Goal: Task Accomplishment & Management: Manage account settings

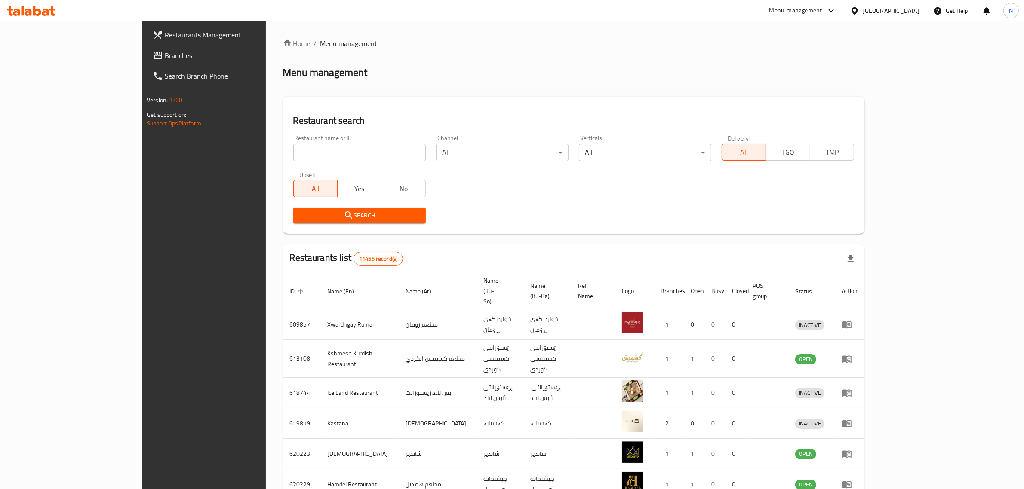
click at [293, 149] on input "search" at bounding box center [359, 152] width 132 height 17
paste input "703061"
type input "703061"
click at [388, 215] on button "Search" at bounding box center [359, 216] width 132 height 16
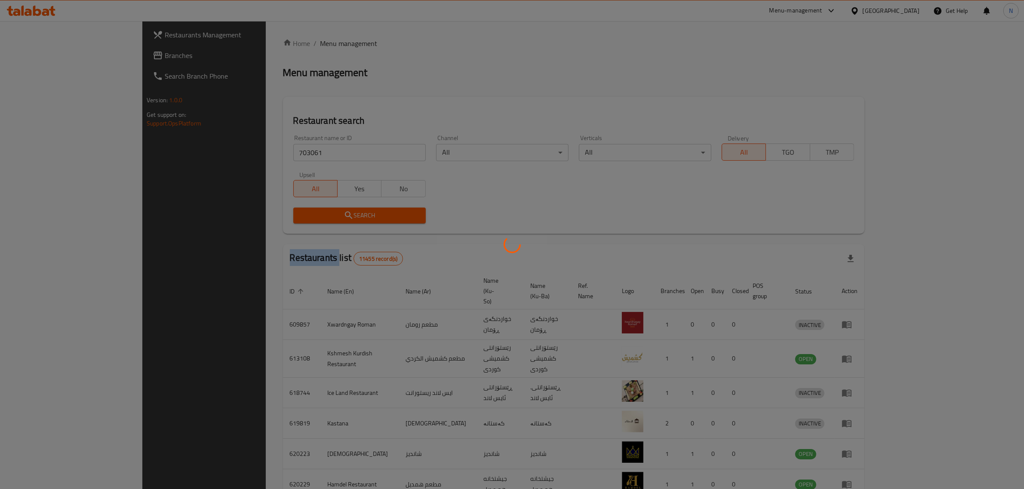
click at [388, 215] on div at bounding box center [512, 244] width 1024 height 489
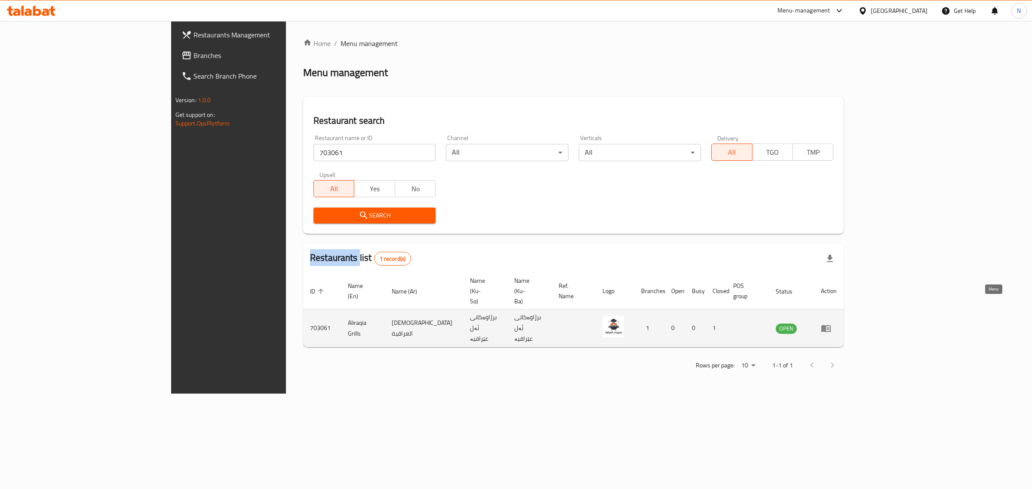
click at [831, 325] on icon "enhanced table" at bounding box center [825, 328] width 9 height 7
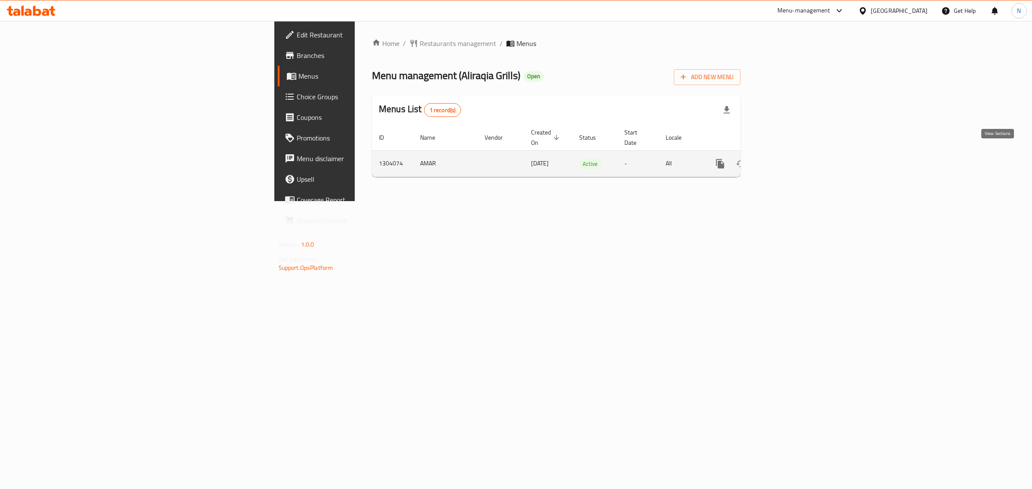
click at [793, 154] on link "enhanced table" at bounding box center [782, 164] width 21 height 21
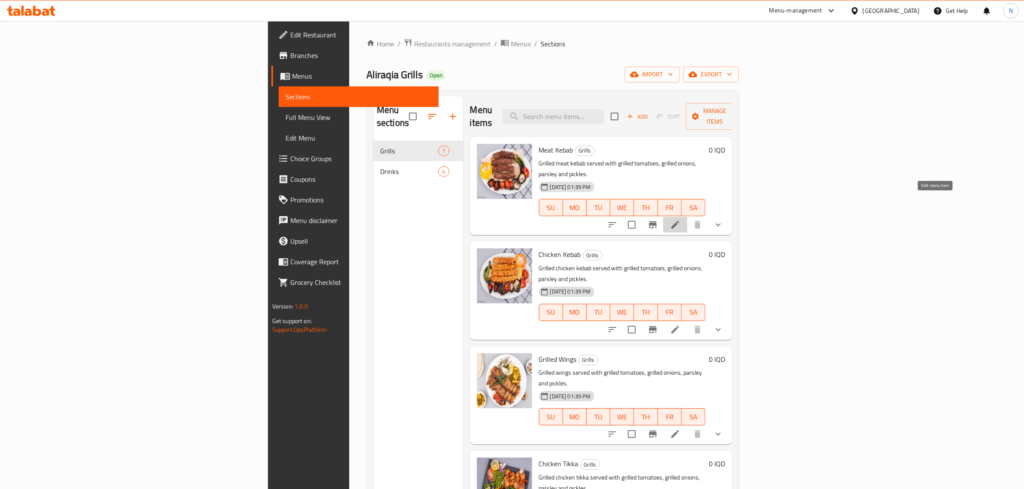
click at [680, 220] on icon at bounding box center [675, 225] width 10 height 10
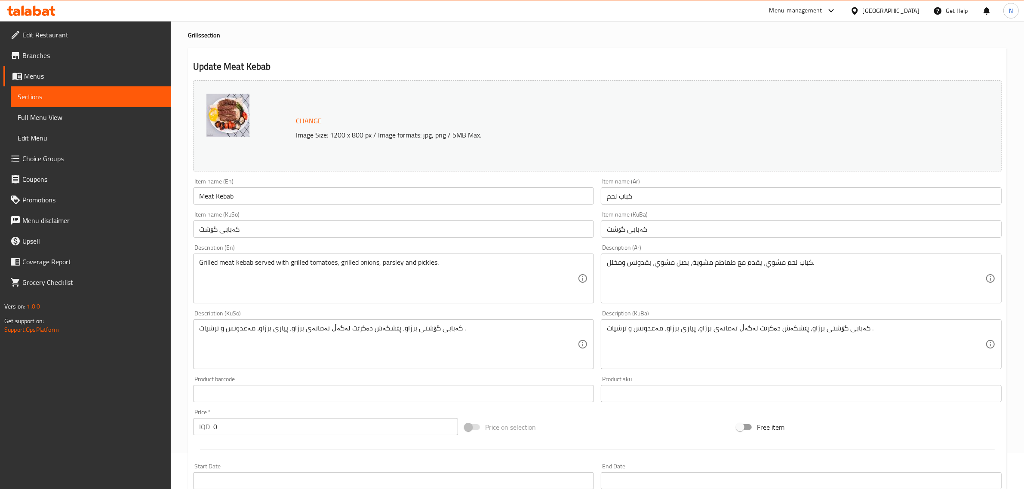
scroll to position [274, 0]
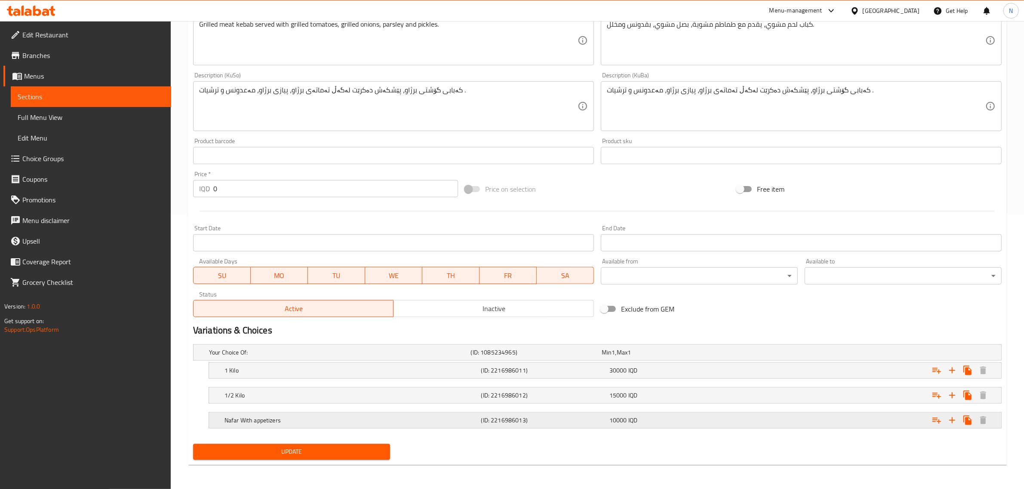
click at [546, 417] on h5 "(ID: 2216986013)" at bounding box center [543, 420] width 125 height 9
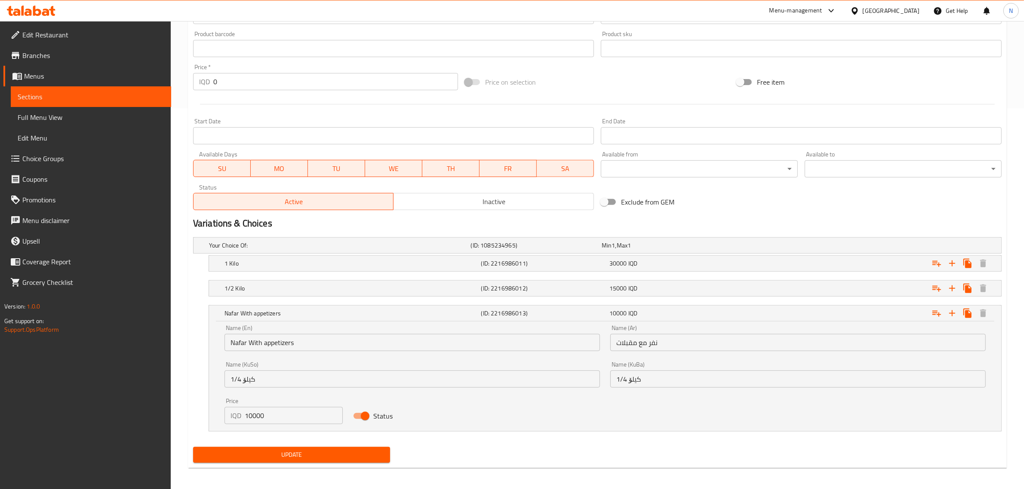
scroll to position [384, 0]
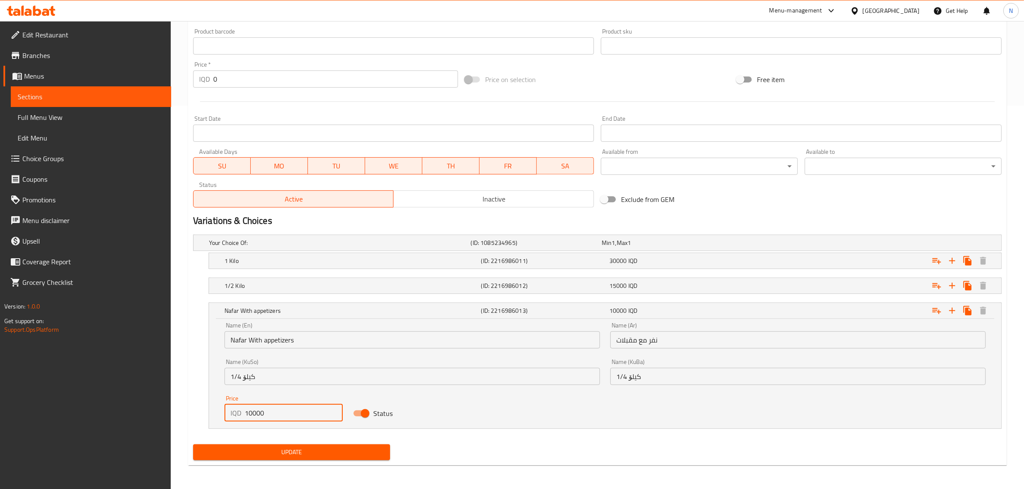
drag, startPoint x: 252, startPoint y: 413, endPoint x: 249, endPoint y: 418, distance: 6.0
click at [249, 418] on input "10000" at bounding box center [294, 413] width 98 height 17
type input "12000"
click at [267, 452] on span "Update" at bounding box center [291, 452] width 183 height 11
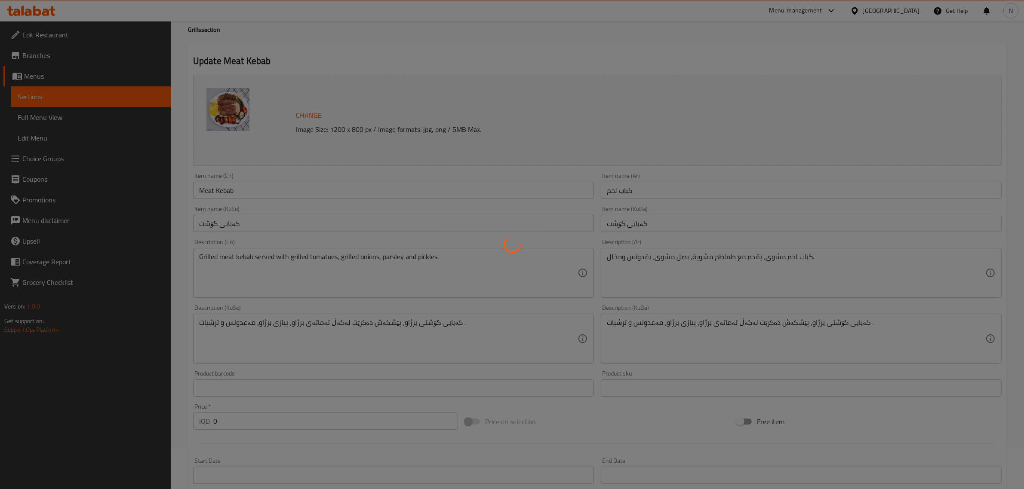
scroll to position [0, 0]
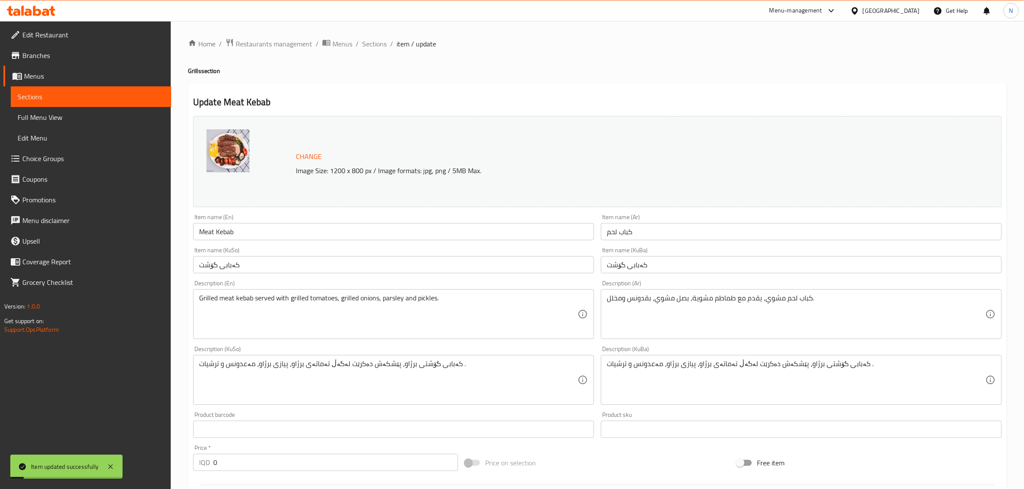
click at [369, 47] on span "Sections" at bounding box center [374, 44] width 25 height 10
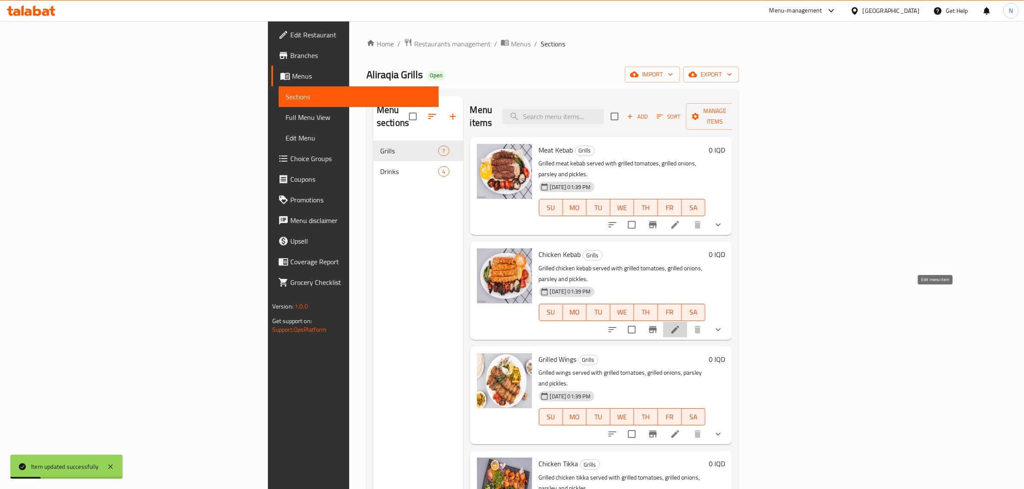
click at [680, 325] on icon at bounding box center [675, 330] width 10 height 10
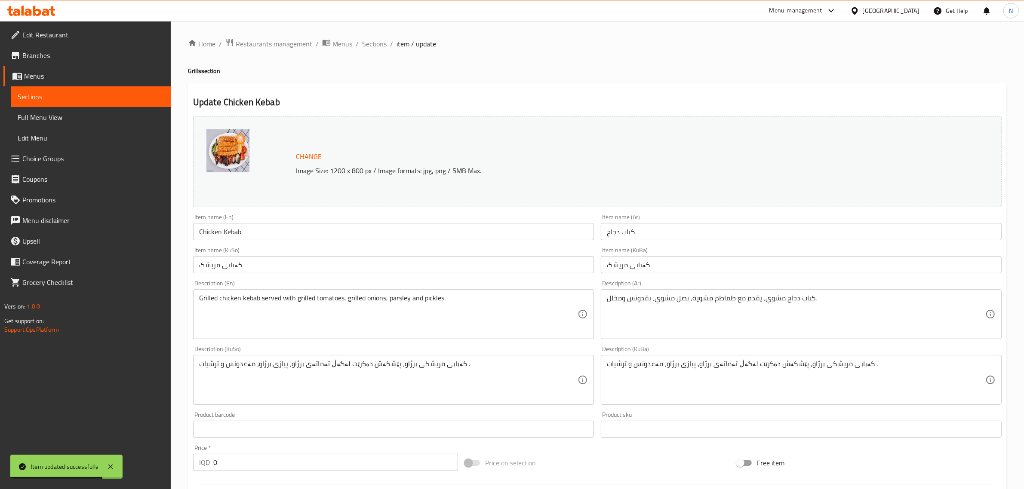
click at [369, 47] on span "Sections" at bounding box center [374, 44] width 25 height 10
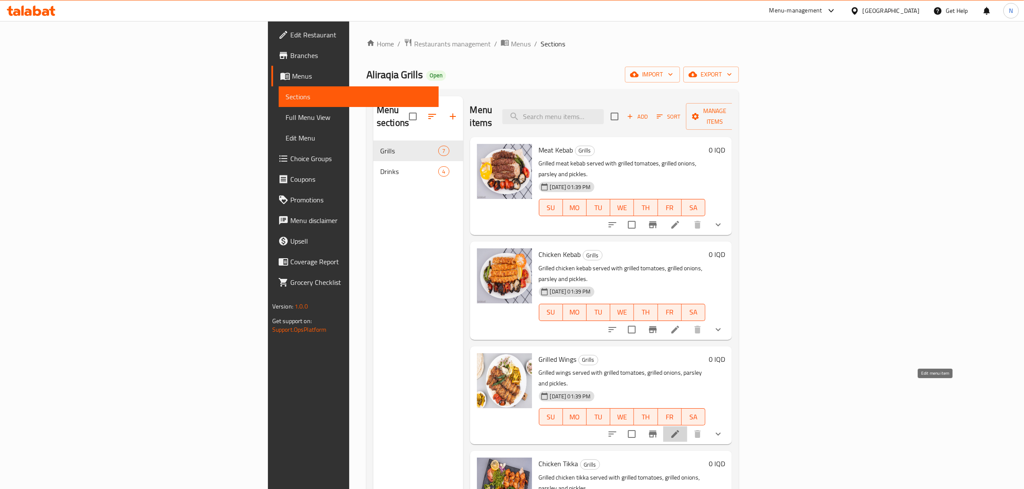
click at [680, 429] on icon at bounding box center [675, 434] width 10 height 10
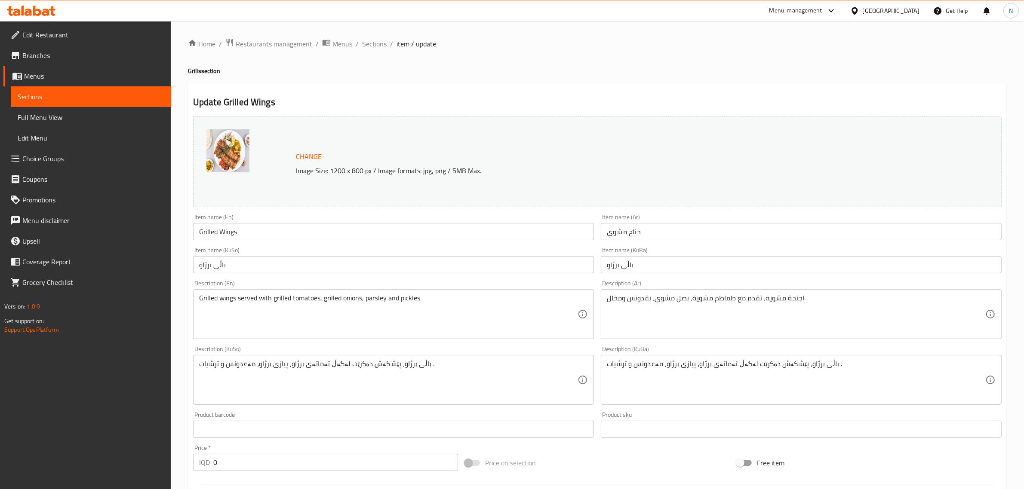
click at [362, 44] on span "Sections" at bounding box center [374, 44] width 25 height 10
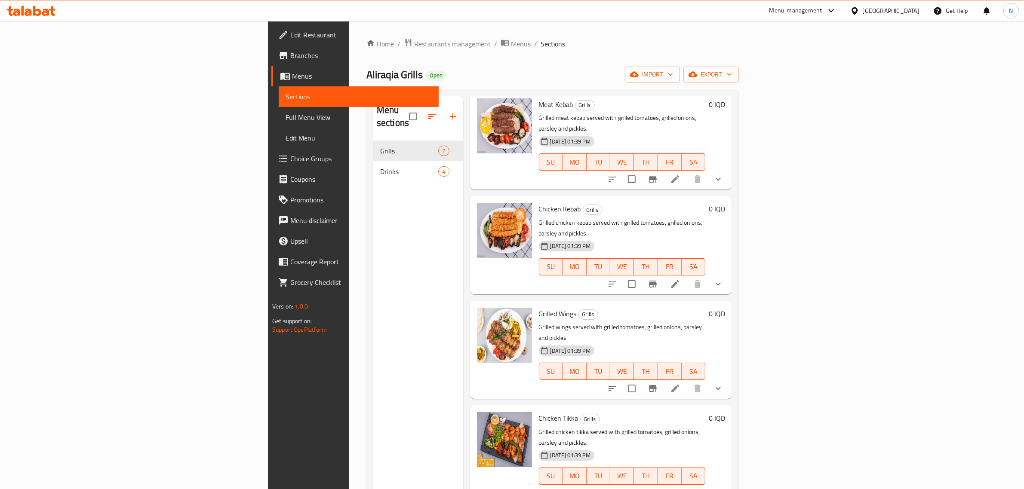
scroll to position [161, 0]
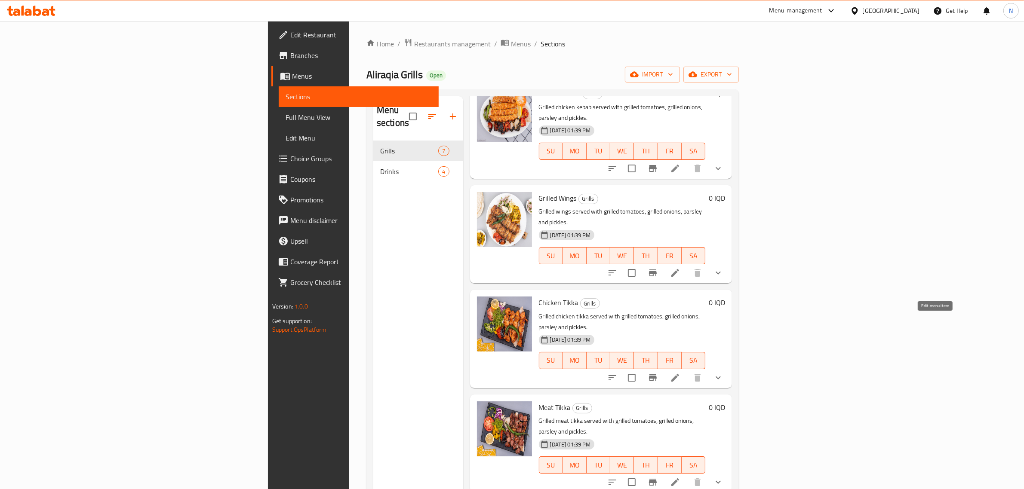
click at [680, 373] on icon at bounding box center [675, 378] width 10 height 10
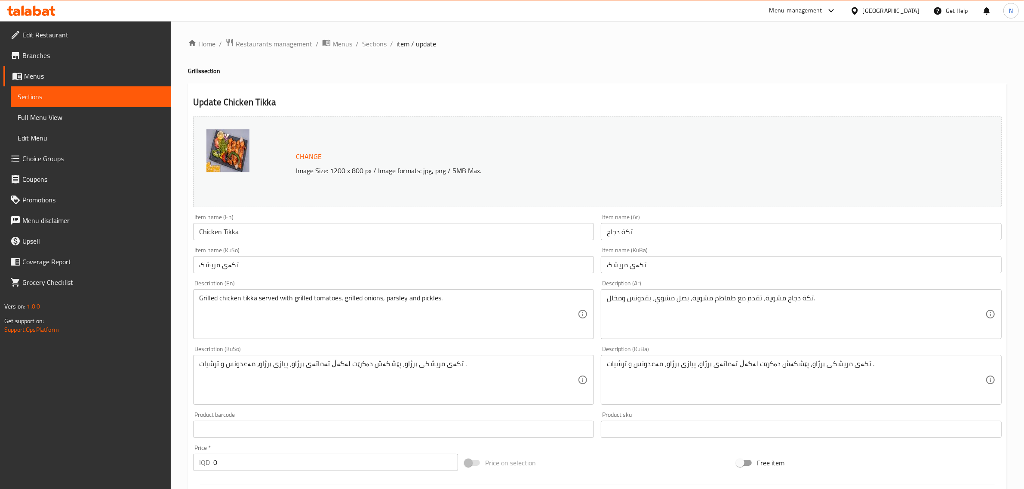
click at [364, 42] on span "Sections" at bounding box center [374, 44] width 25 height 10
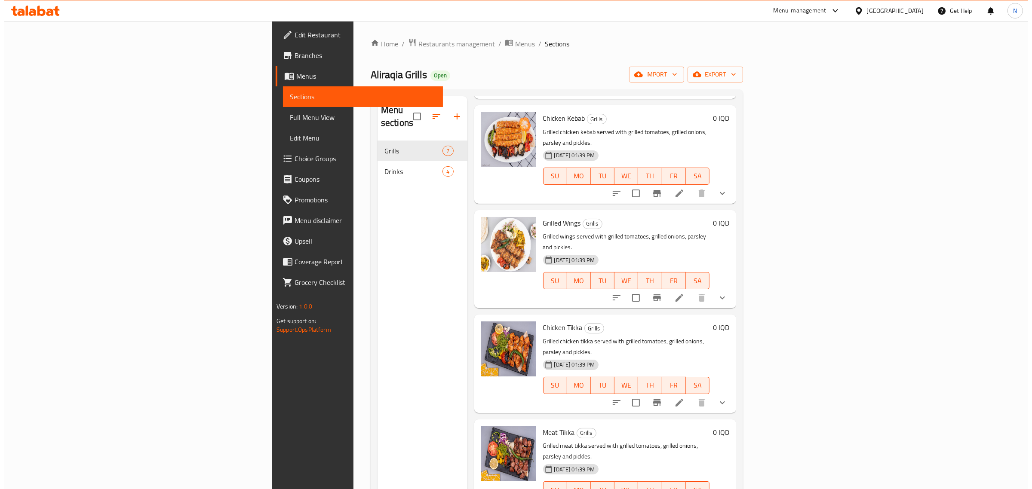
scroll to position [161, 0]
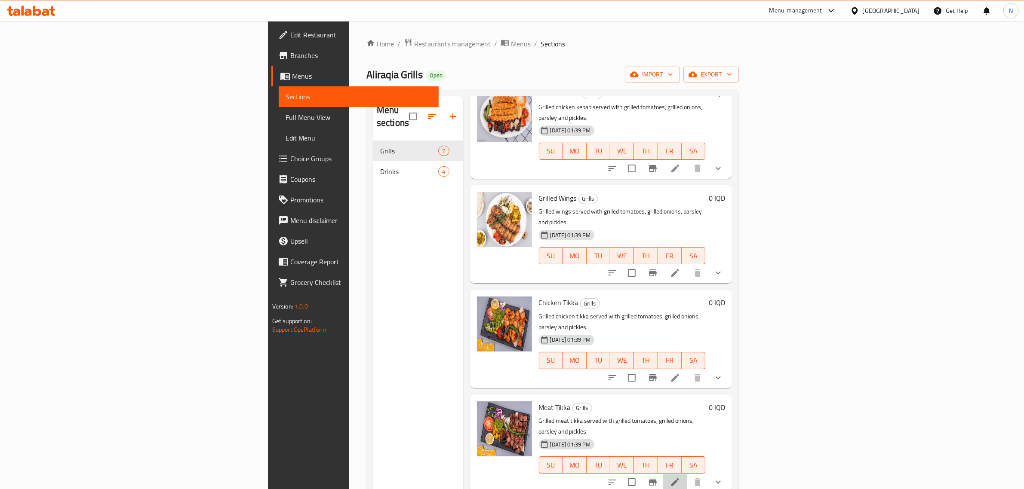
click at [687, 475] on li at bounding box center [675, 482] width 24 height 15
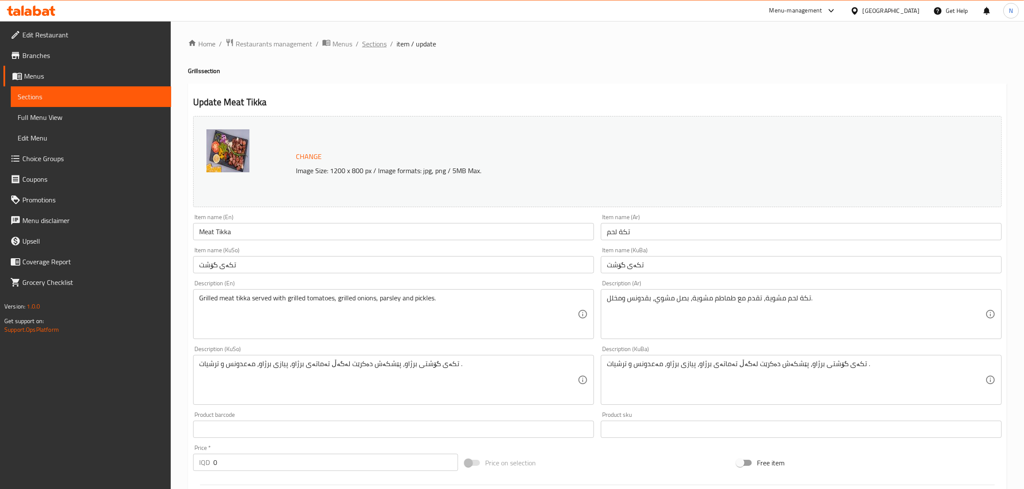
click at [368, 43] on span "Sections" at bounding box center [374, 44] width 25 height 10
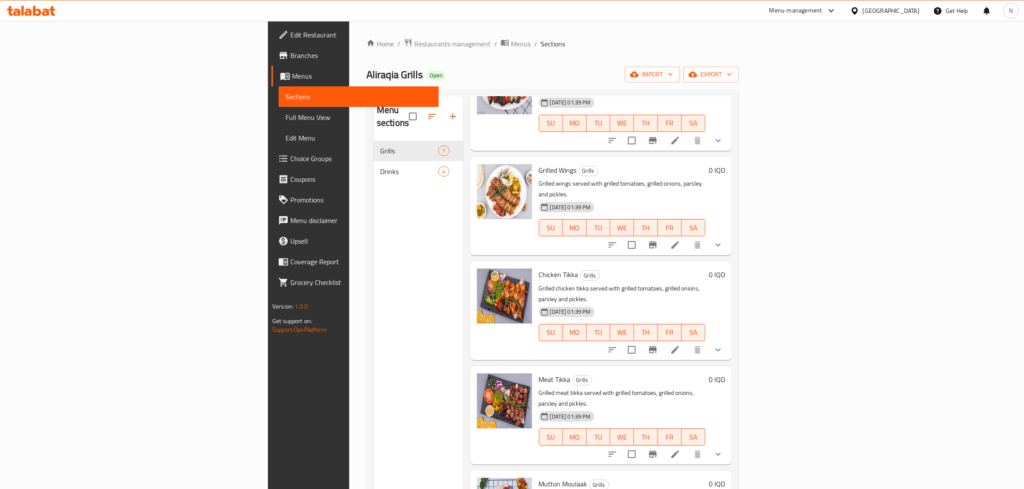
scroll to position [121, 0]
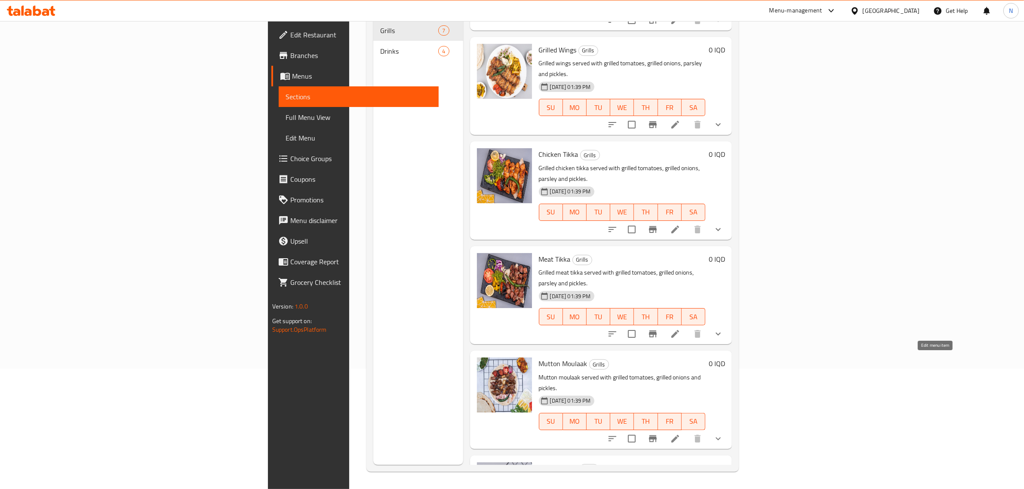
click at [680, 434] on icon at bounding box center [675, 439] width 10 height 10
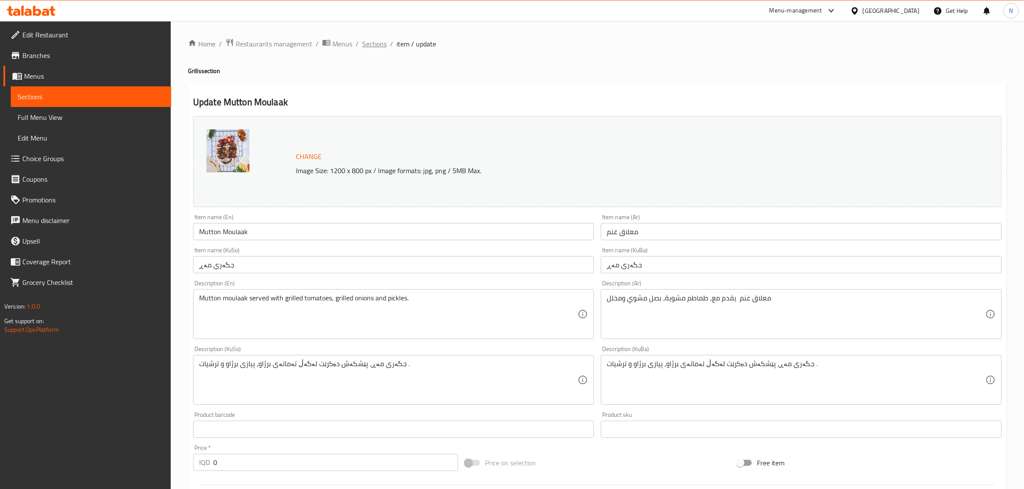
click at [366, 40] on span "Sections" at bounding box center [374, 44] width 25 height 10
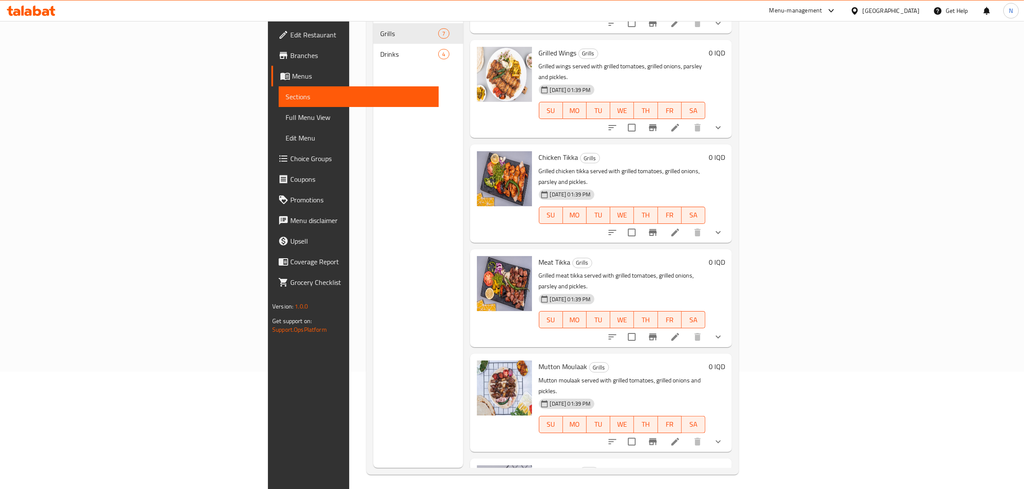
scroll to position [121, 0]
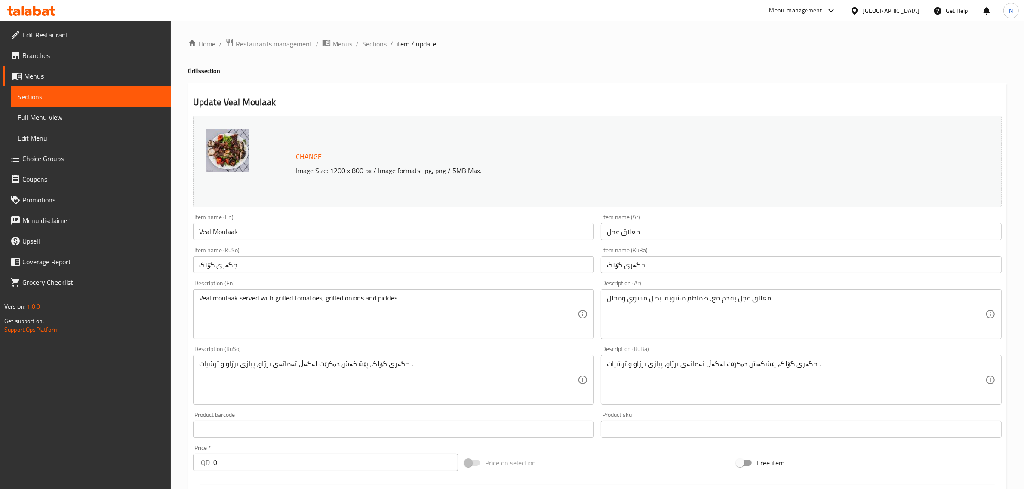
click at [375, 42] on span "Sections" at bounding box center [374, 44] width 25 height 10
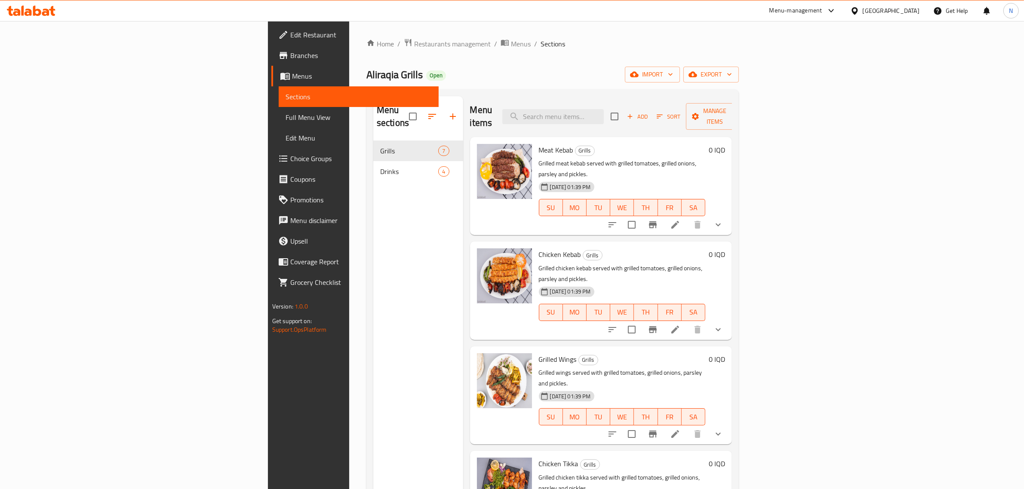
click at [19, 14] on icon at bounding box center [16, 12] width 7 height 7
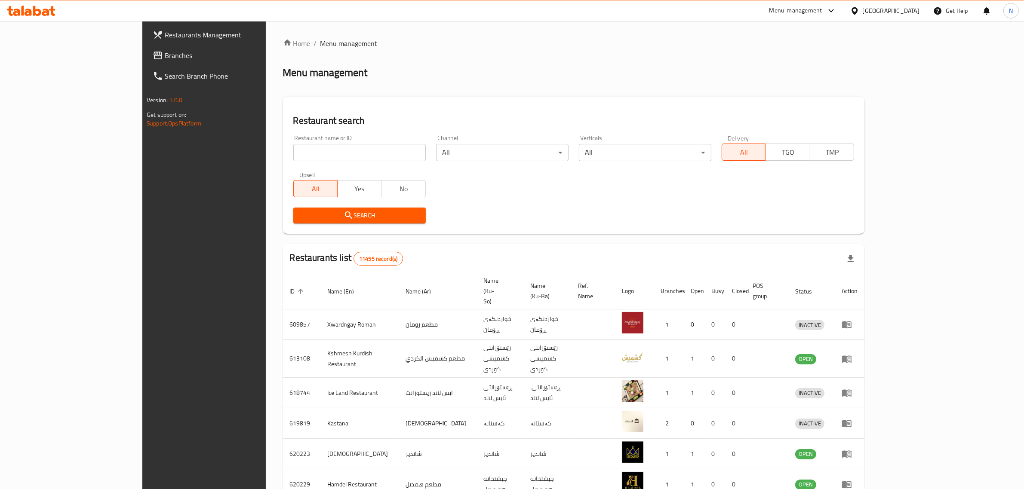
click at [334, 157] on input "search" at bounding box center [359, 152] width 132 height 17
type input "مقبلات الشروق"
click button "Search" at bounding box center [359, 216] width 132 height 16
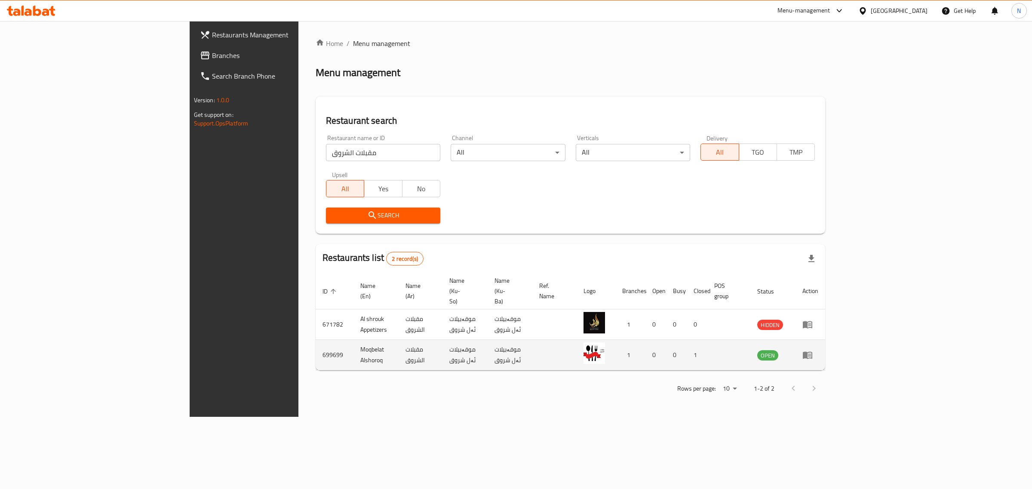
click at [354, 340] on td "Moqbelat Alshoroq" at bounding box center [376, 355] width 45 height 31
copy td "Moqbelat Alshoroq"
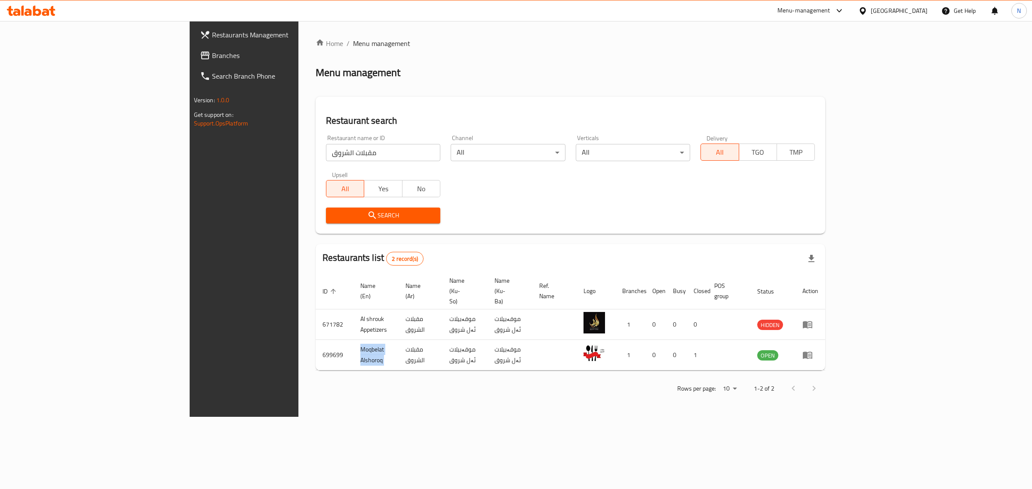
click at [24, 10] on icon at bounding box center [31, 11] width 49 height 10
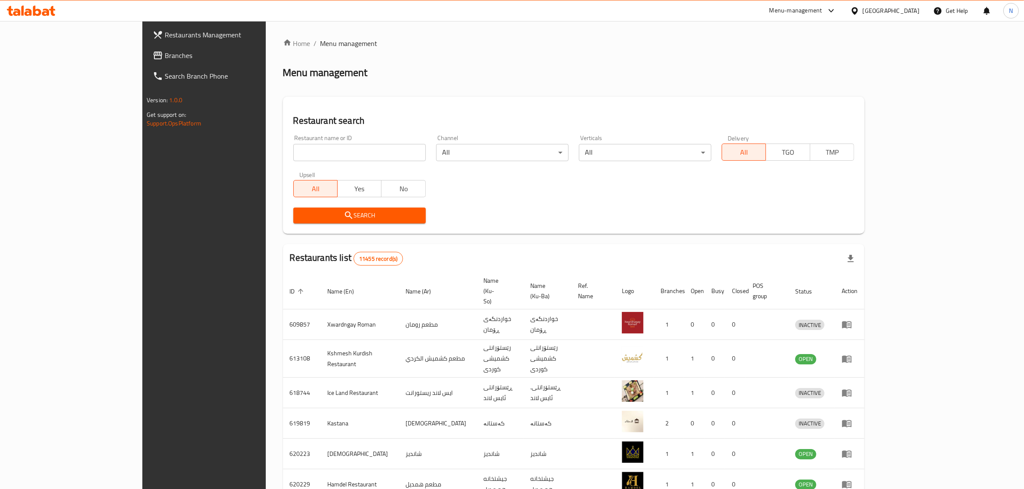
click at [319, 155] on input "search" at bounding box center [359, 152] width 132 height 17
paste input "705208"
type input "705208"
click at [344, 214] on span "Search" at bounding box center [359, 215] width 119 height 11
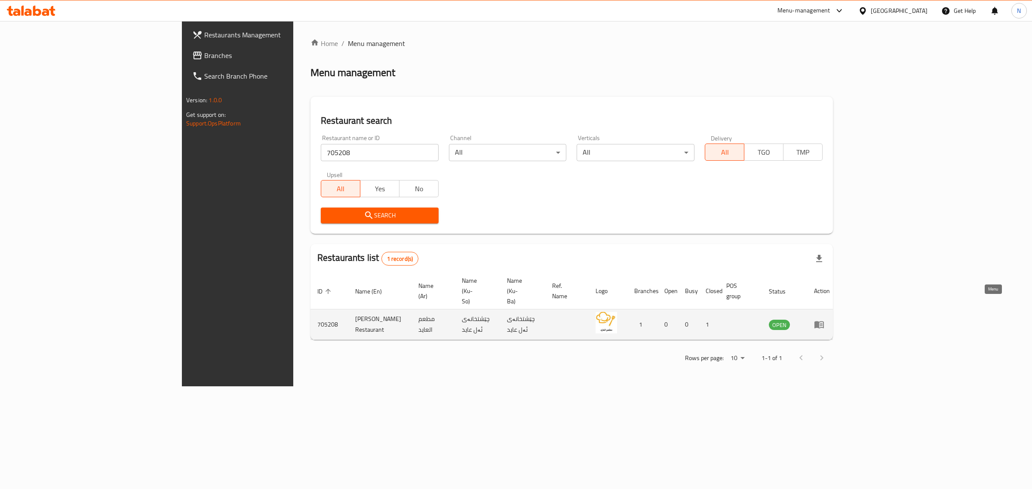
click at [824, 322] on icon "enhanced table" at bounding box center [819, 325] width 9 height 7
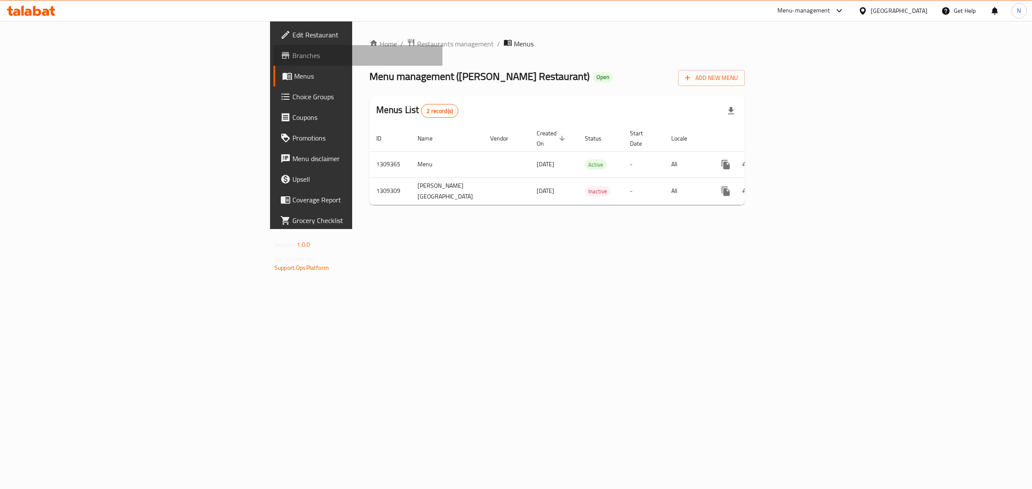
click at [292, 53] on span "Branches" at bounding box center [363, 55] width 143 height 10
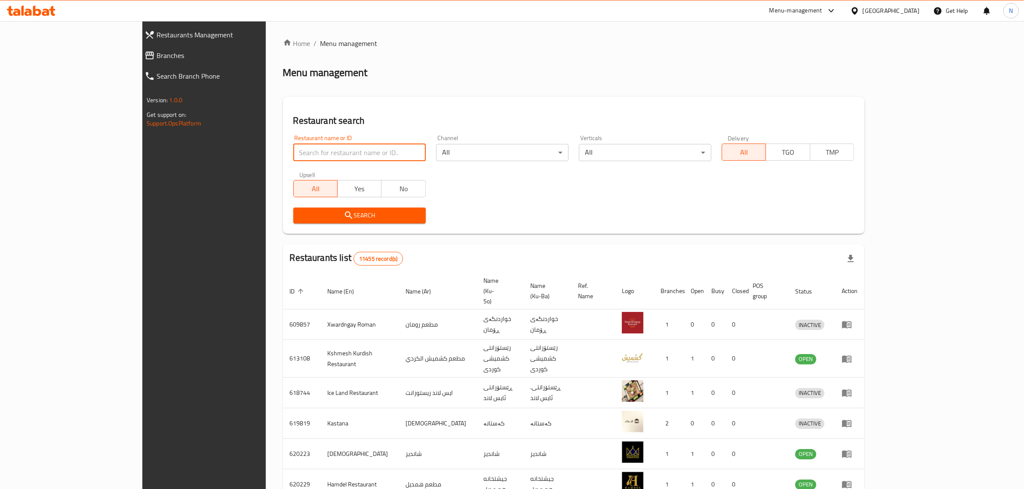
click at [315, 148] on input "search" at bounding box center [359, 152] width 132 height 17
type input "s"
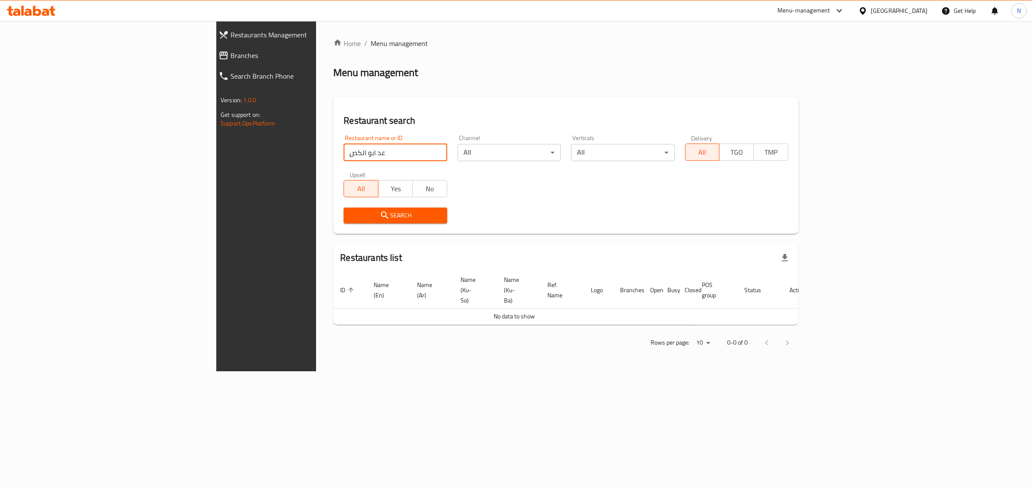
click at [344, 148] on input "ٍعد ابو الكص" at bounding box center [395, 152] width 103 height 17
click at [344, 157] on input "ٍعد ابو الكص" at bounding box center [395, 152] width 103 height 17
type input "سعد ابو الكص"
click button "Search" at bounding box center [395, 216] width 103 height 16
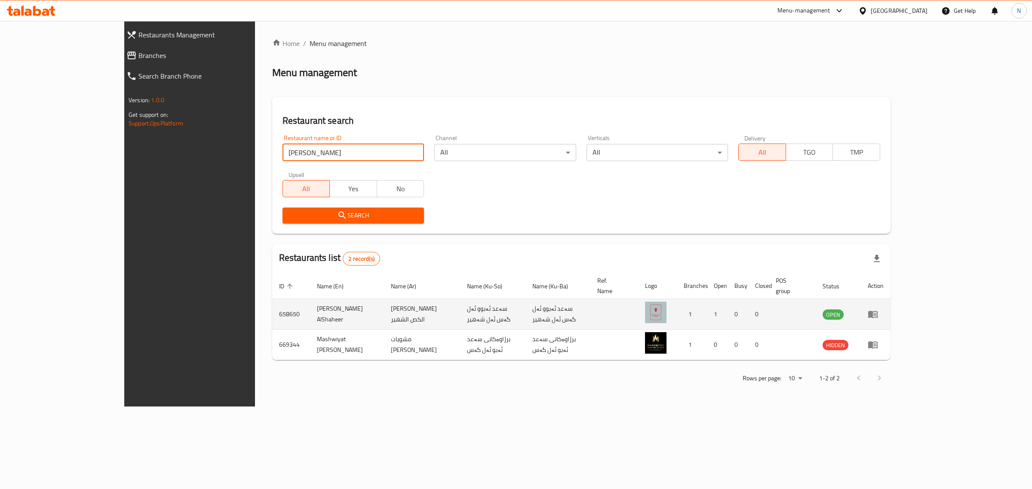
click at [310, 306] on td "Saad Abu Alkass AlShaheer" at bounding box center [347, 314] width 74 height 31
copy td "Saad Abu Alkass AlShaheer"
